Goal: Check status: Check status

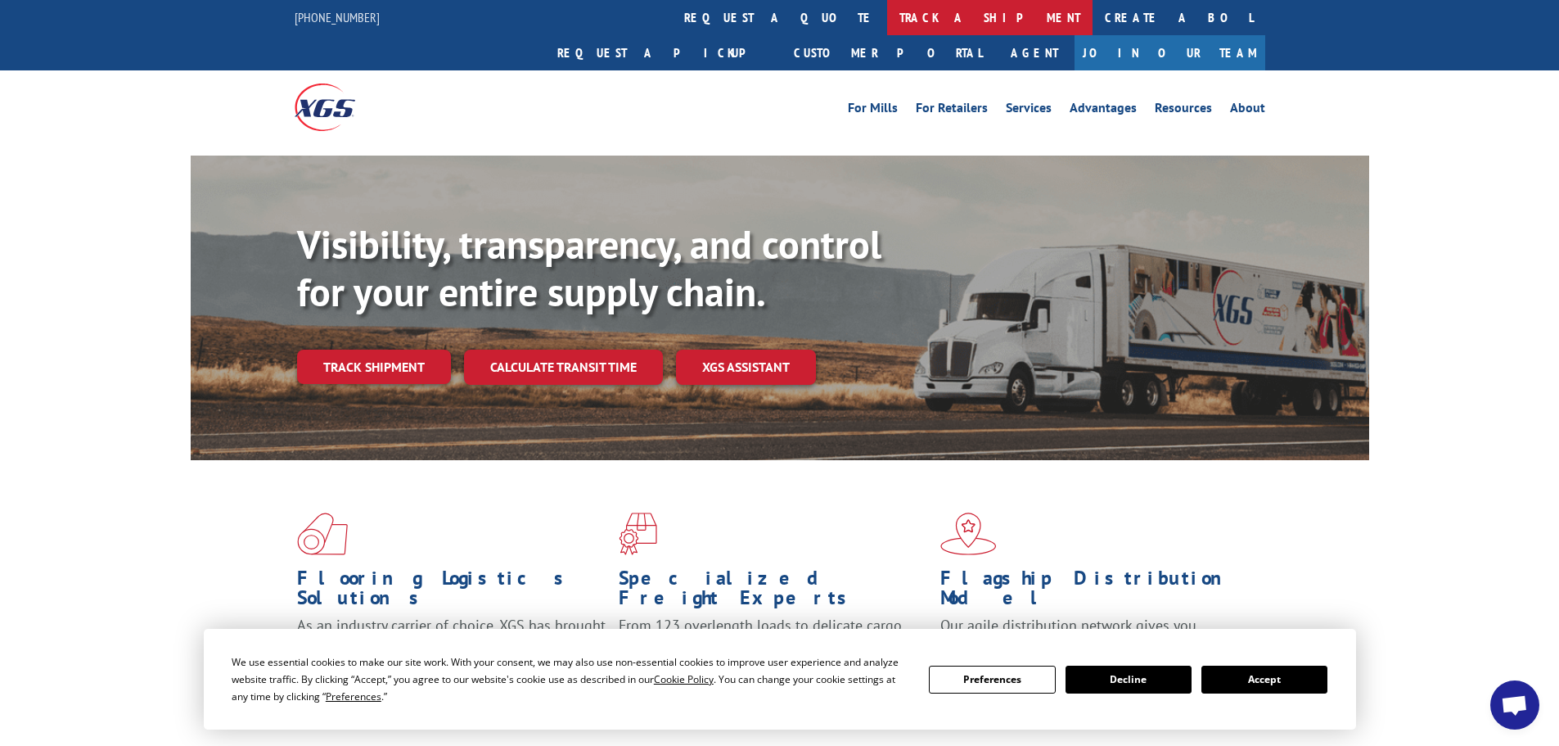
click at [887, 16] on link "track a shipment" at bounding box center [989, 17] width 205 height 35
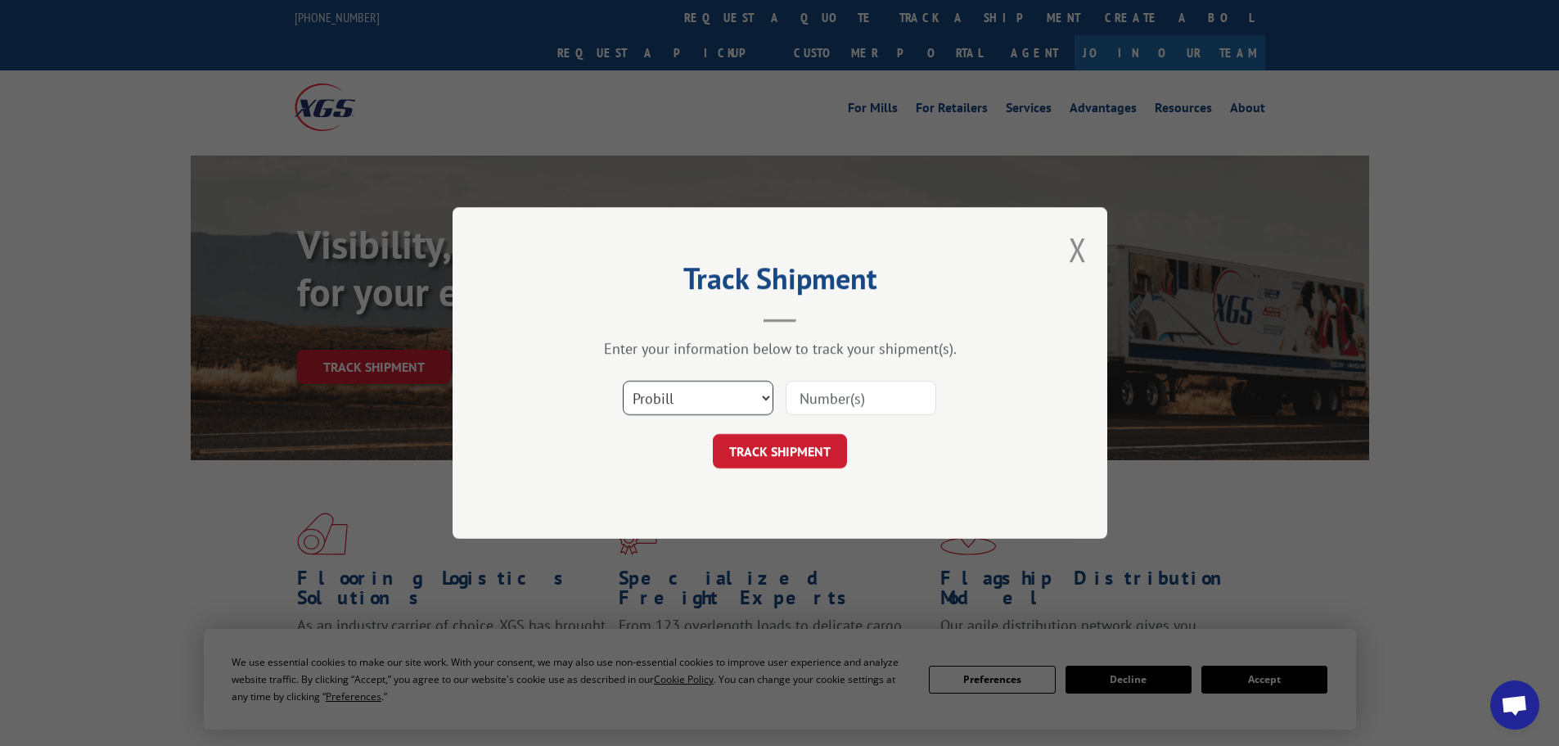
click at [671, 383] on select "Select category... Probill BOL PO" at bounding box center [698, 398] width 151 height 34
select select "po"
click at [623, 381] on select "Select category... Probill BOL PO" at bounding box center [698, 398] width 151 height 34
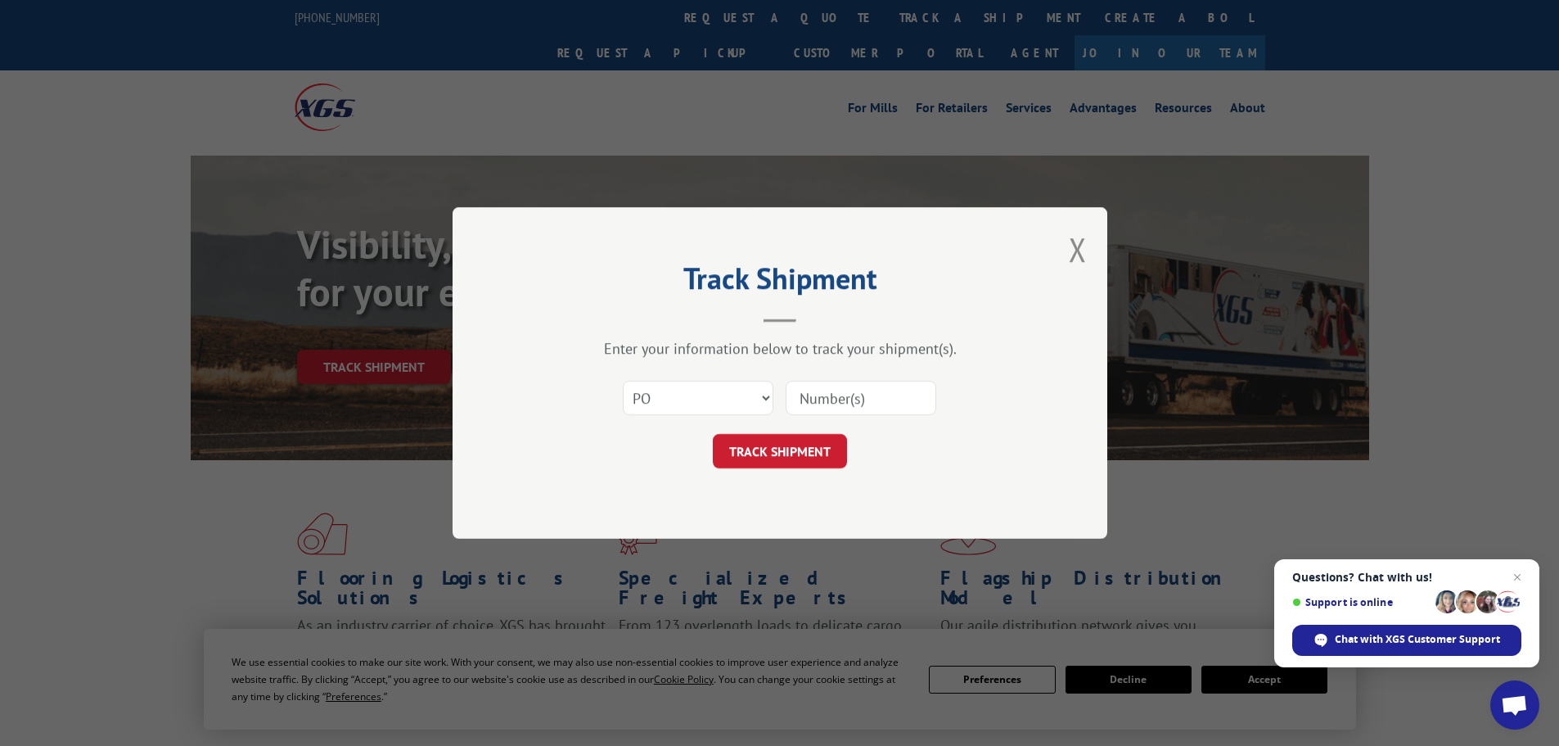
click at [859, 399] on input at bounding box center [861, 398] width 151 height 34
type input "20542482"
click at [789, 453] on button "TRACK SHIPMENT" at bounding box center [780, 451] width 134 height 34
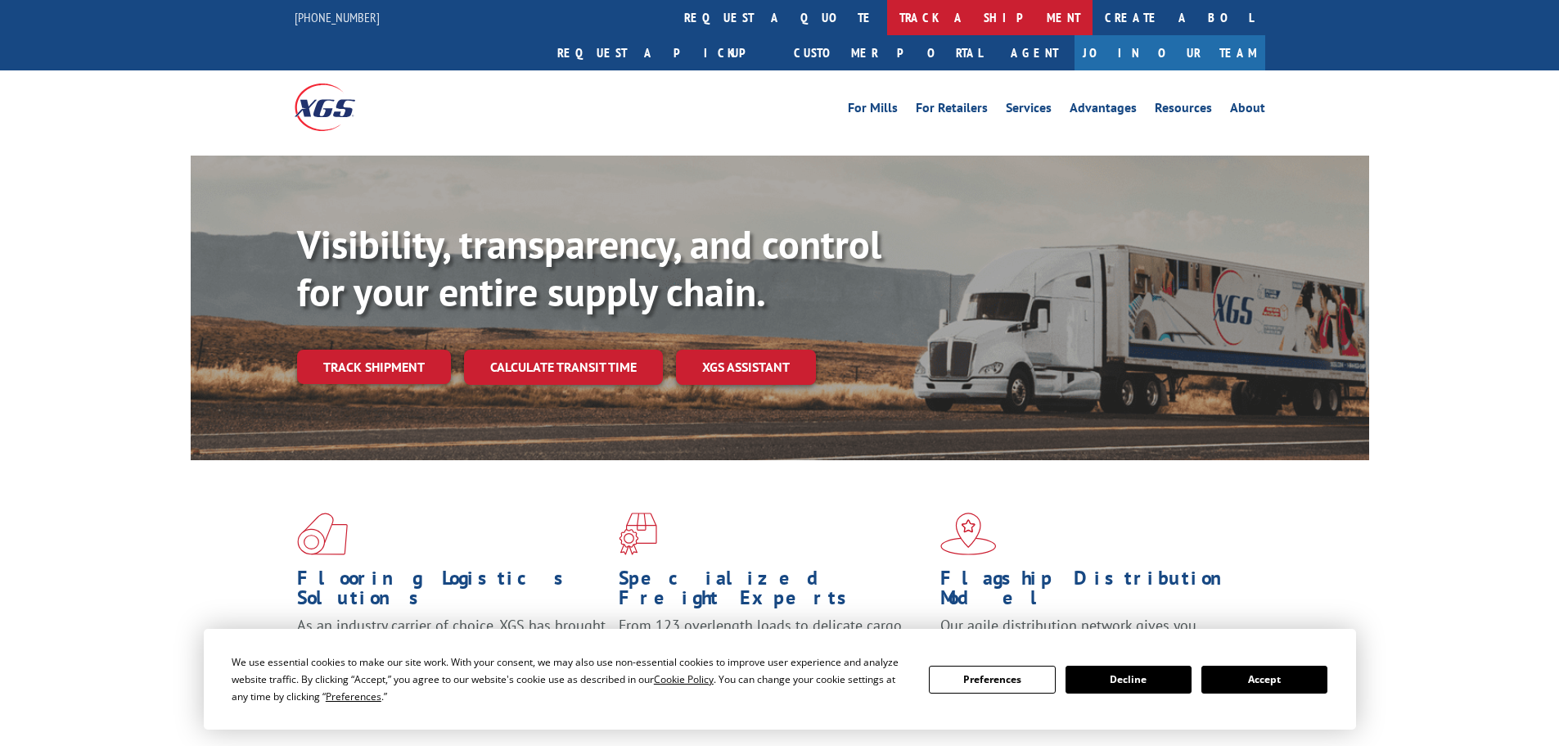
click at [887, 11] on link "track a shipment" at bounding box center [989, 17] width 205 height 35
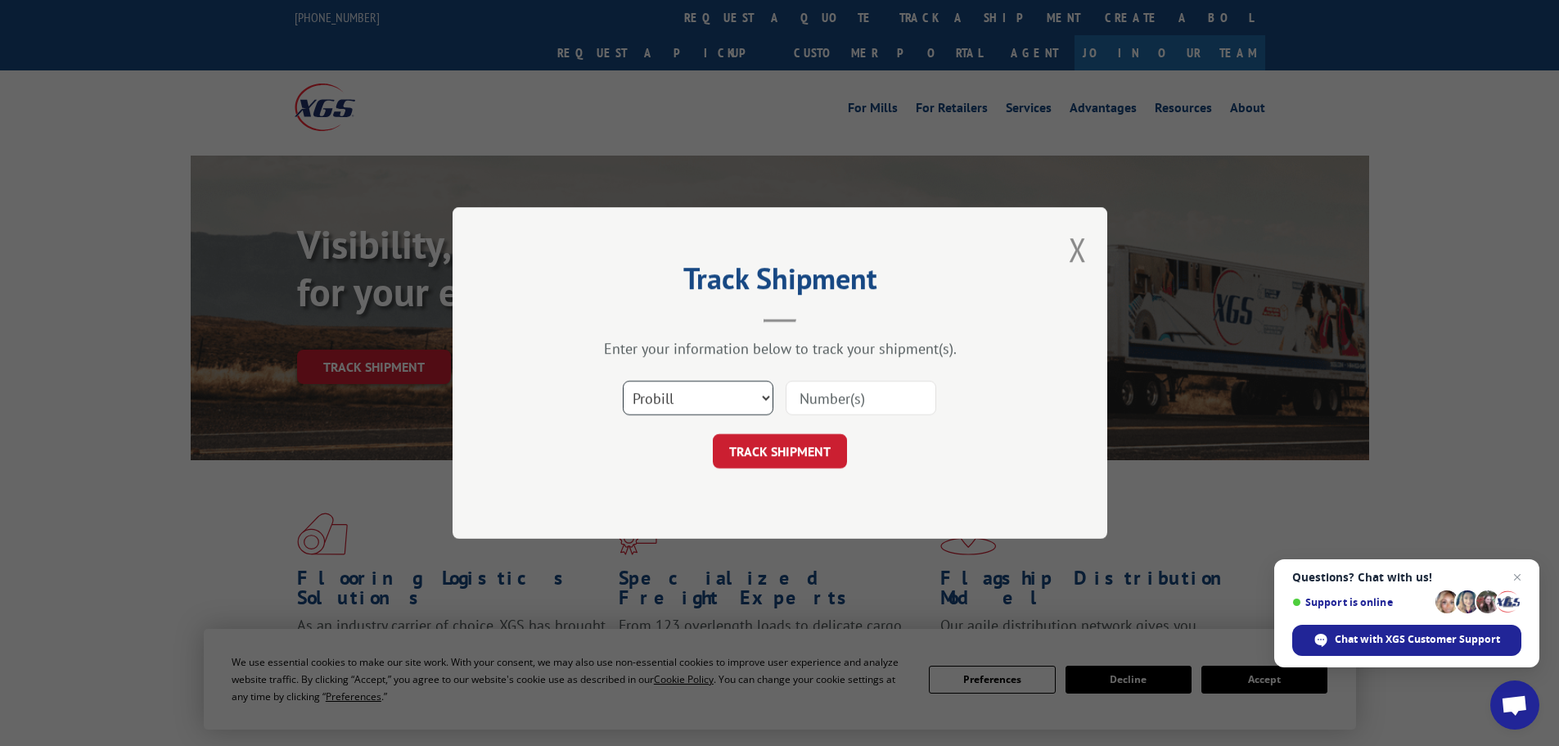
click at [666, 403] on select "Select category... Probill BOL PO" at bounding box center [698, 398] width 151 height 34
select select "po"
click at [623, 381] on select "Select category... Probill BOL PO" at bounding box center [698, 398] width 151 height 34
click at [828, 391] on input at bounding box center [861, 398] width 151 height 34
type input "20542363"
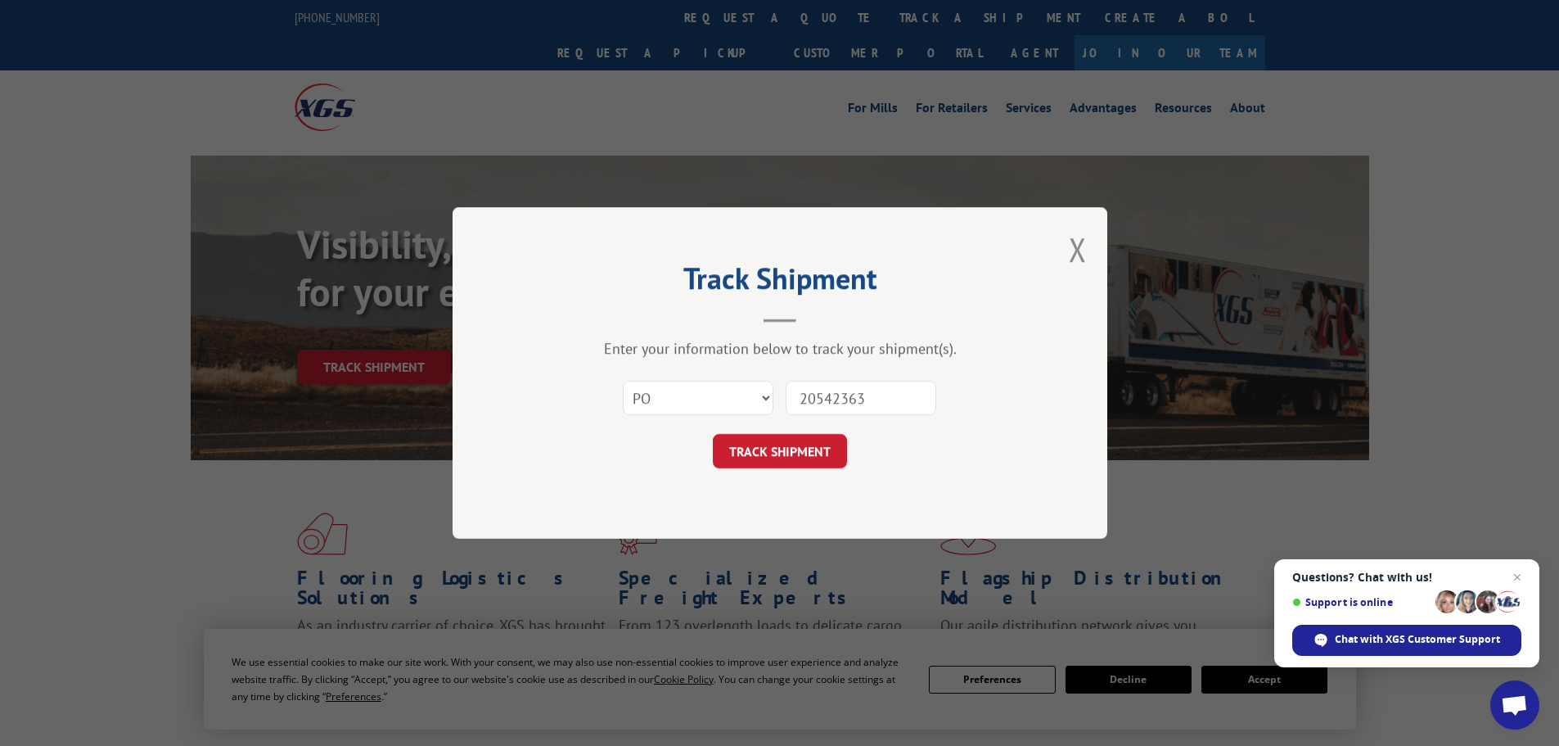
click at [713, 434] on button "TRACK SHIPMENT" at bounding box center [780, 451] width 134 height 34
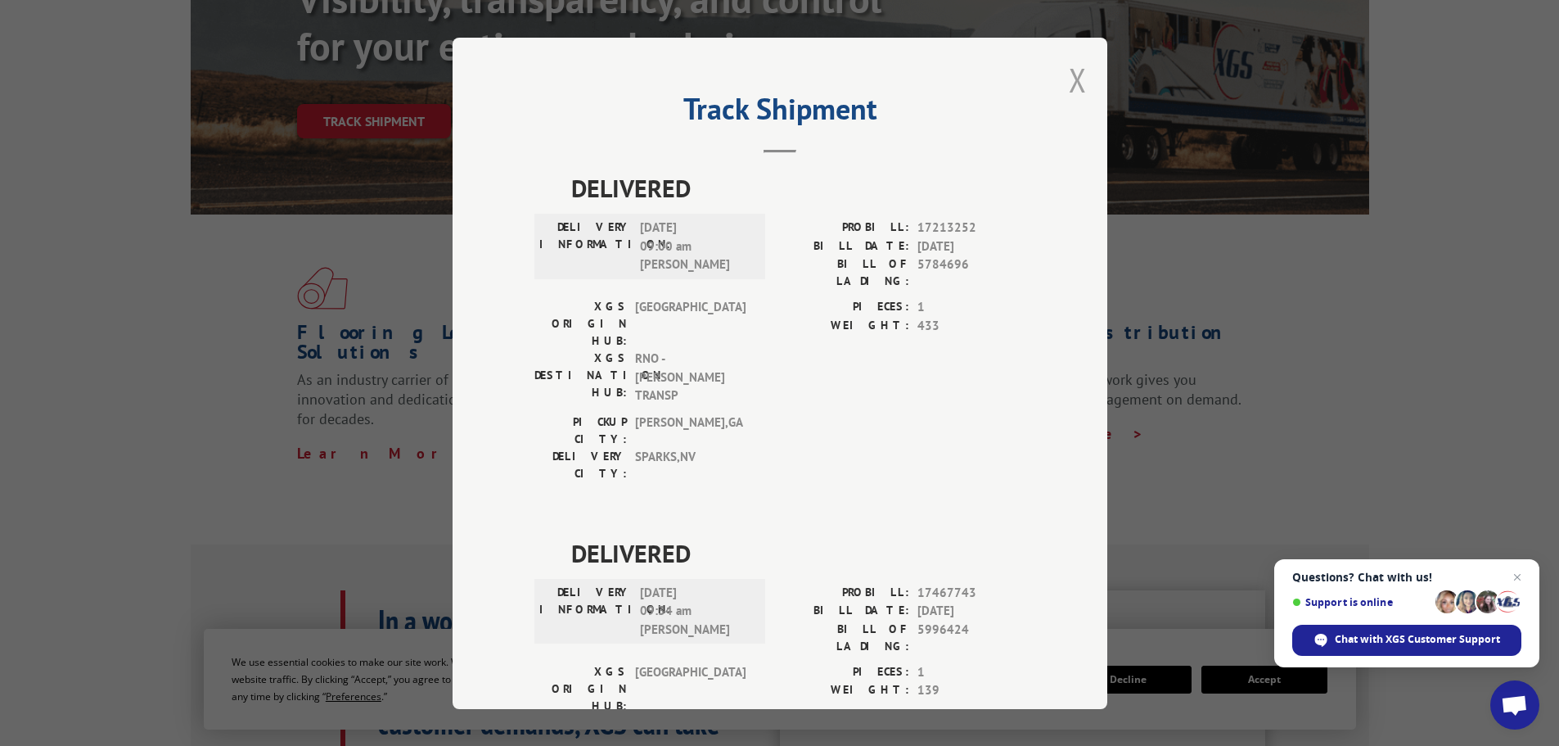
click at [1069, 82] on button "Close modal" at bounding box center [1078, 79] width 18 height 43
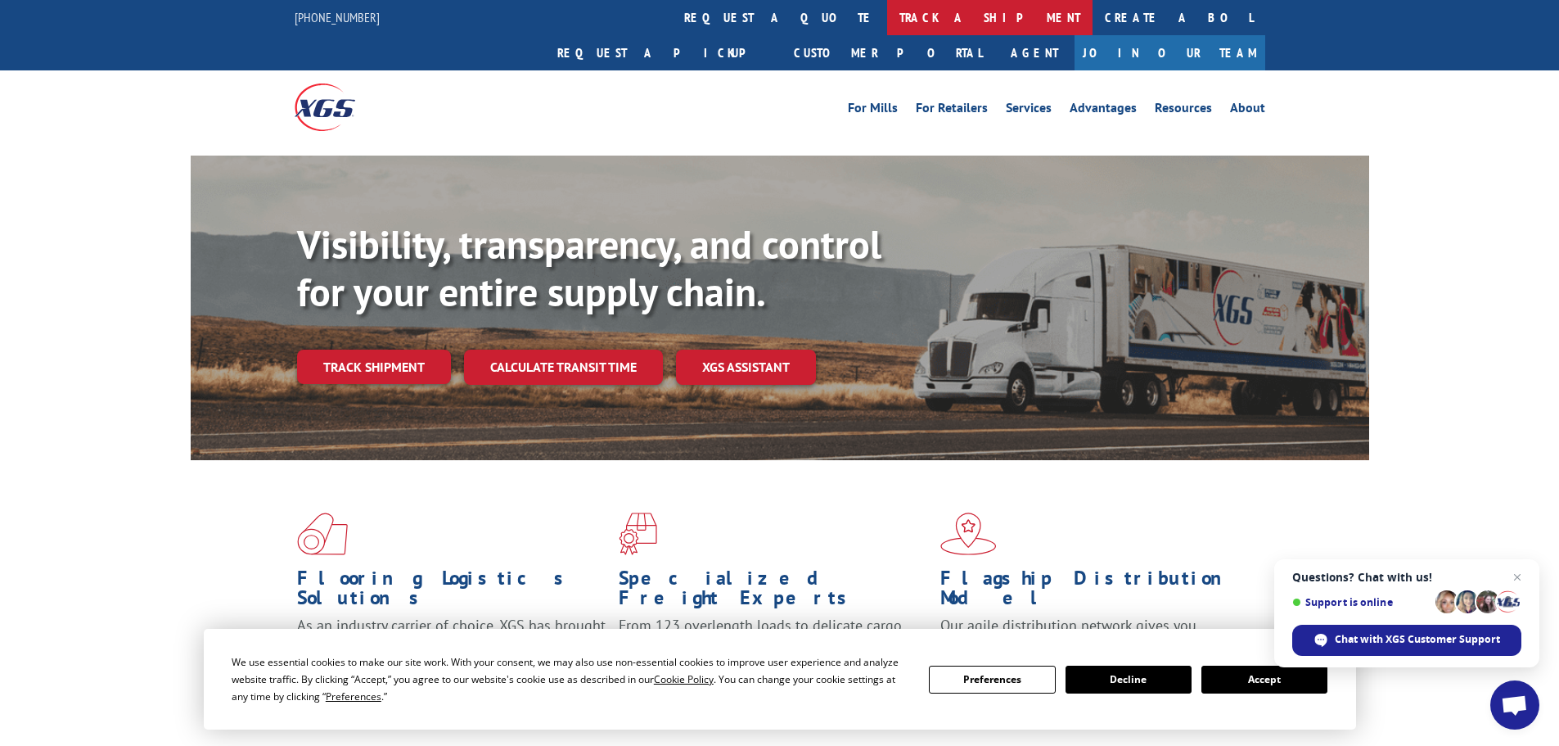
click at [887, 16] on link "track a shipment" at bounding box center [989, 17] width 205 height 35
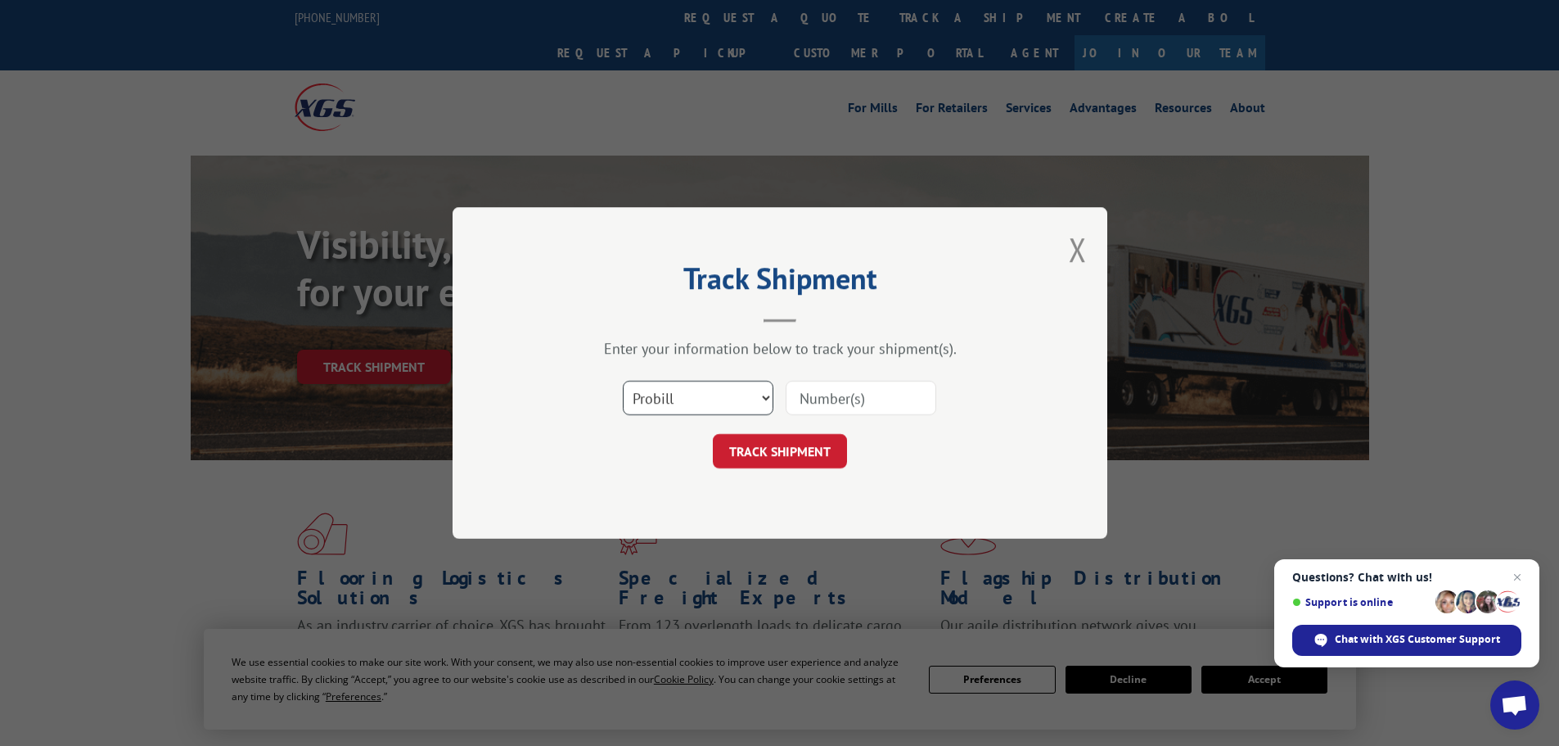
click at [713, 400] on select "Select category... Probill BOL PO" at bounding box center [698, 398] width 151 height 34
select select "po"
click at [623, 381] on select "Select category... Probill BOL PO" at bounding box center [698, 398] width 151 height 34
click at [863, 386] on input at bounding box center [861, 398] width 151 height 34
type input "20542451"
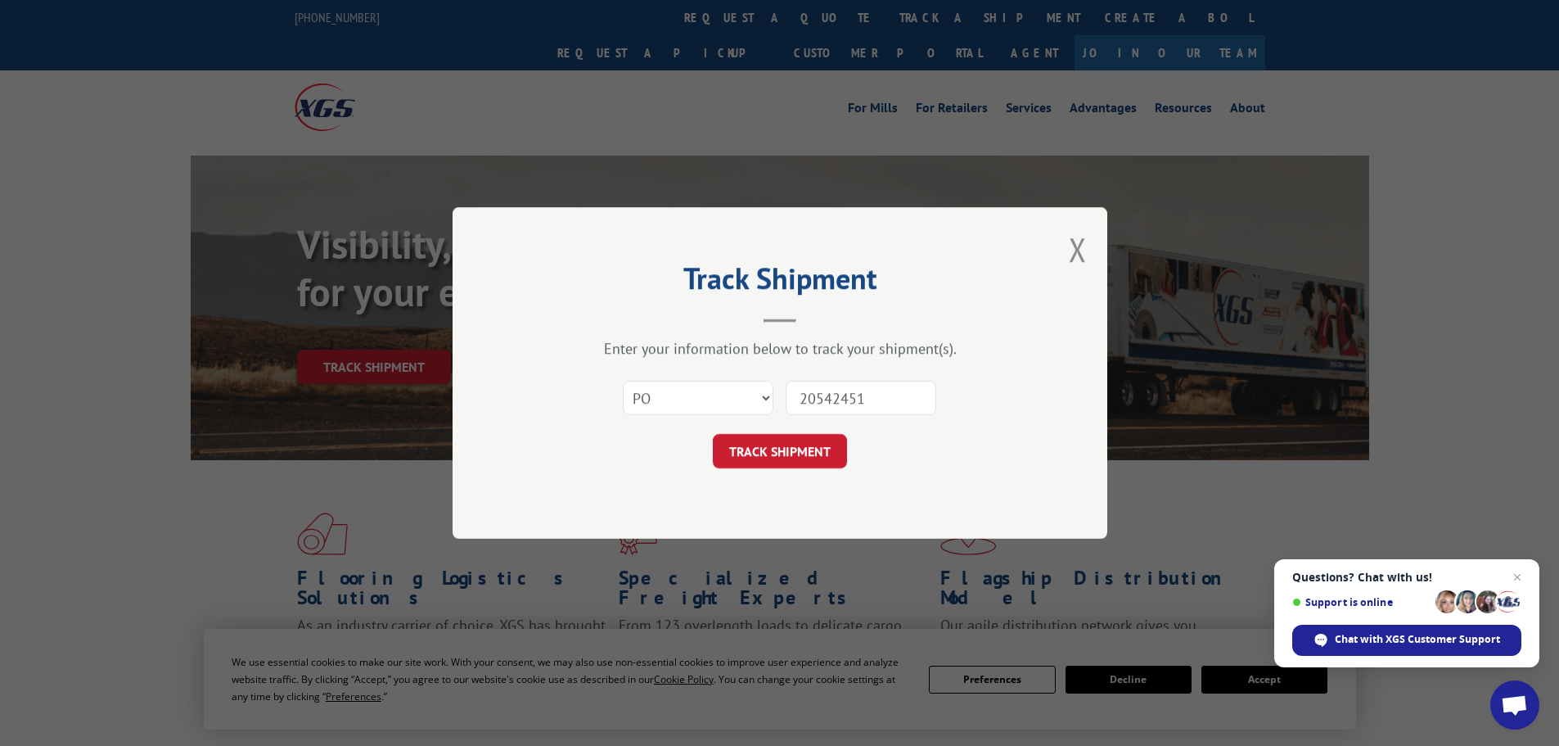
click button "TRACK SHIPMENT" at bounding box center [780, 451] width 134 height 34
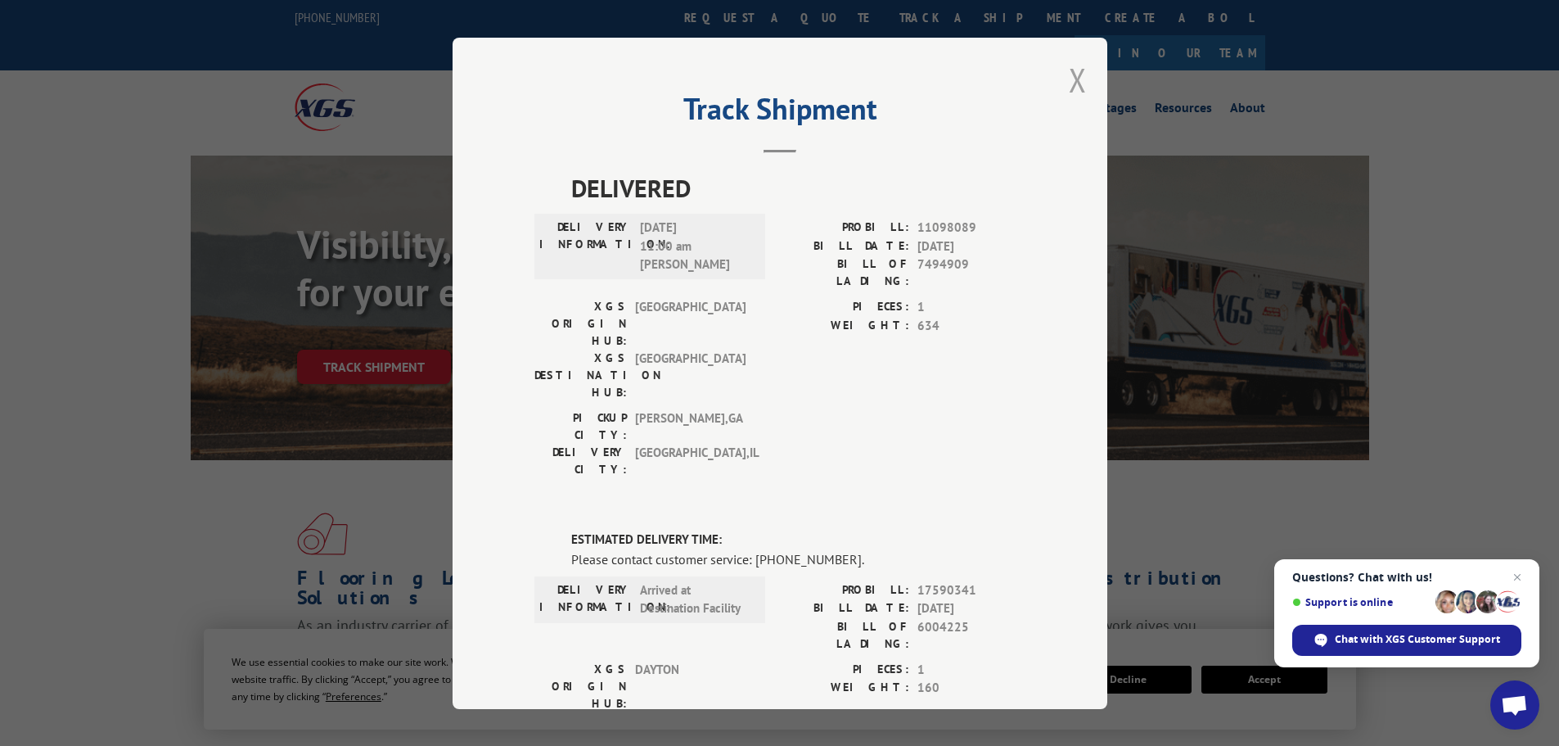
click at [1073, 81] on button "Close modal" at bounding box center [1078, 79] width 18 height 43
